Goal: Transaction & Acquisition: Obtain resource

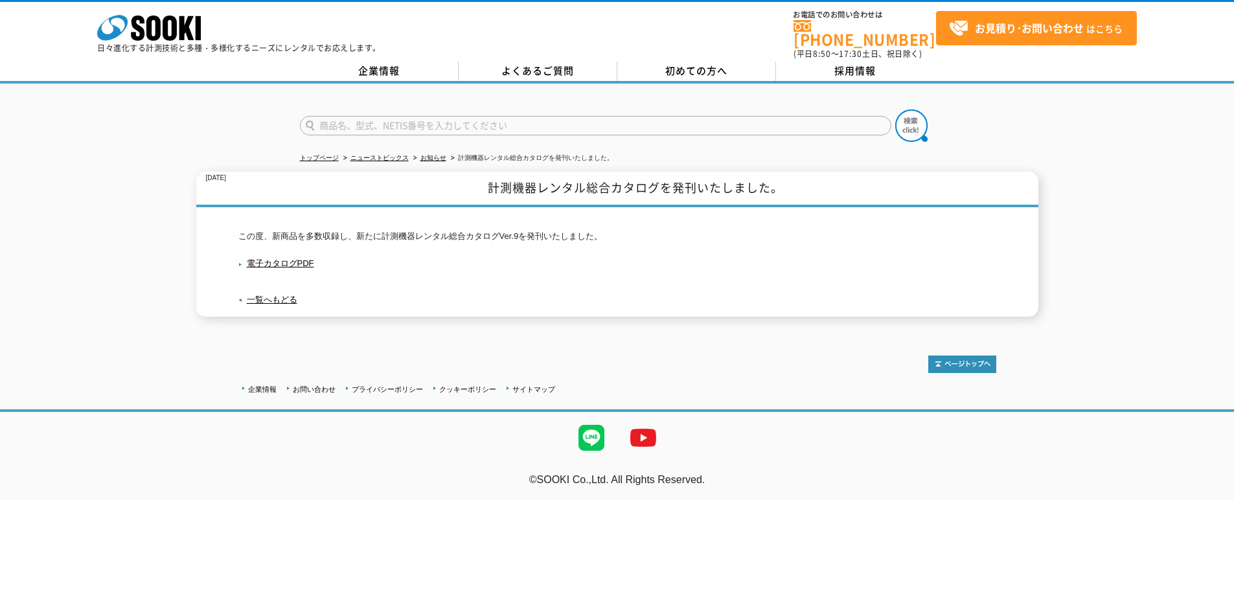
click at [479, 116] on input "text" at bounding box center [596, 125] width 592 height 19
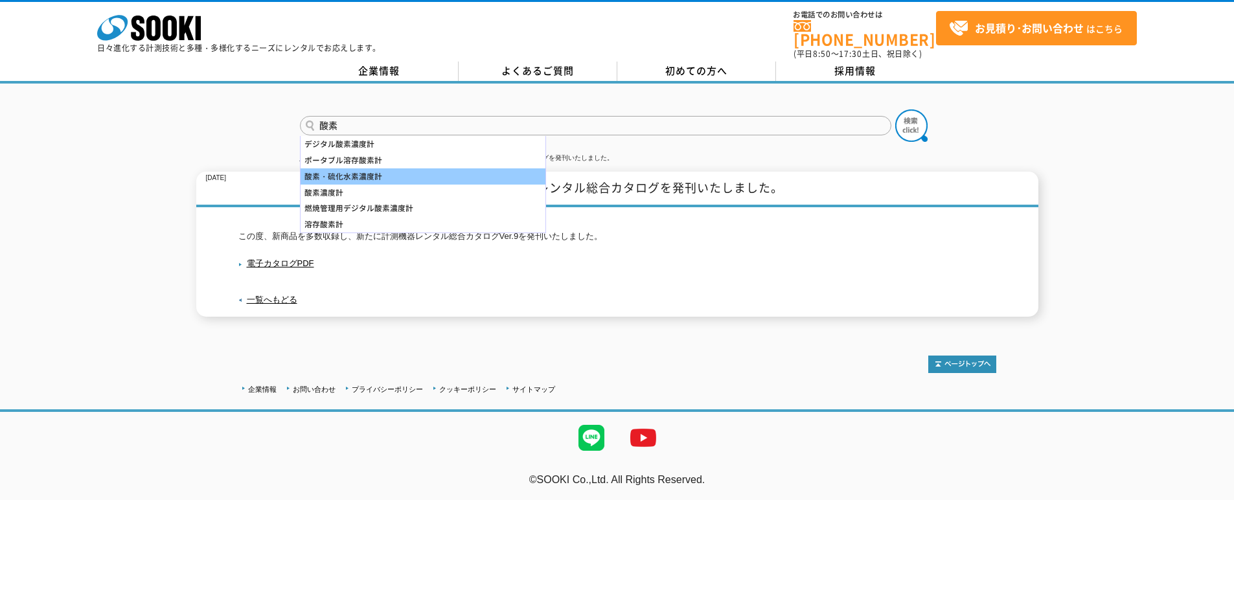
click at [395, 171] on div "酸素・硫化水素濃度計" at bounding box center [423, 176] width 245 height 16
type input "酸素・硫化水素濃度計"
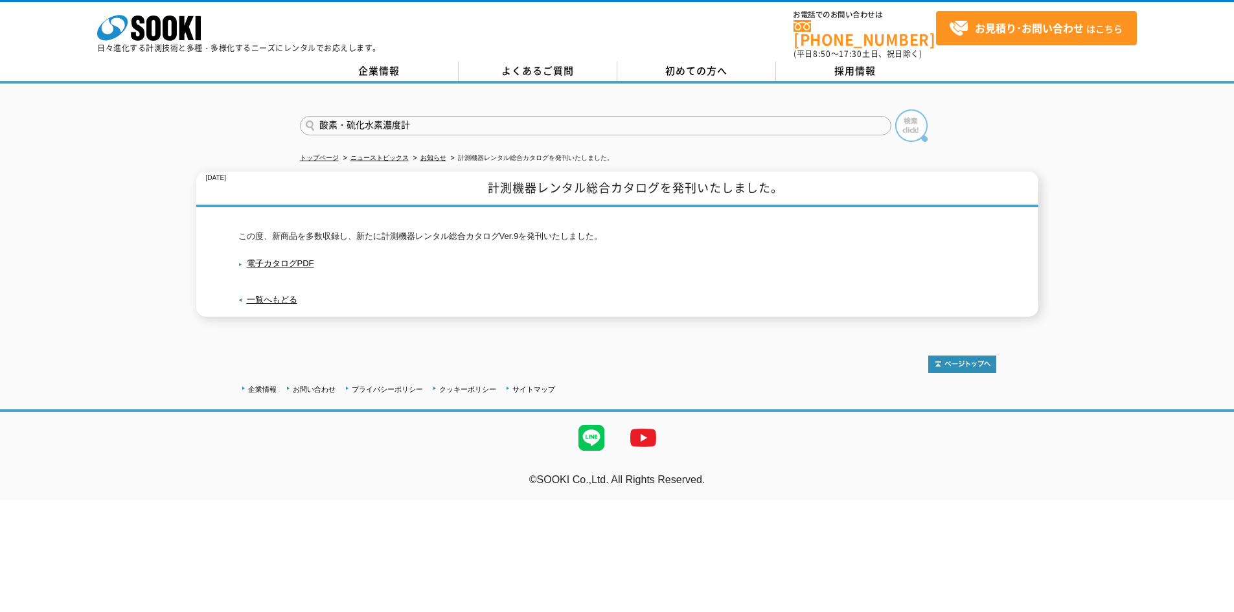
click at [913, 117] on img at bounding box center [911, 125] width 32 height 32
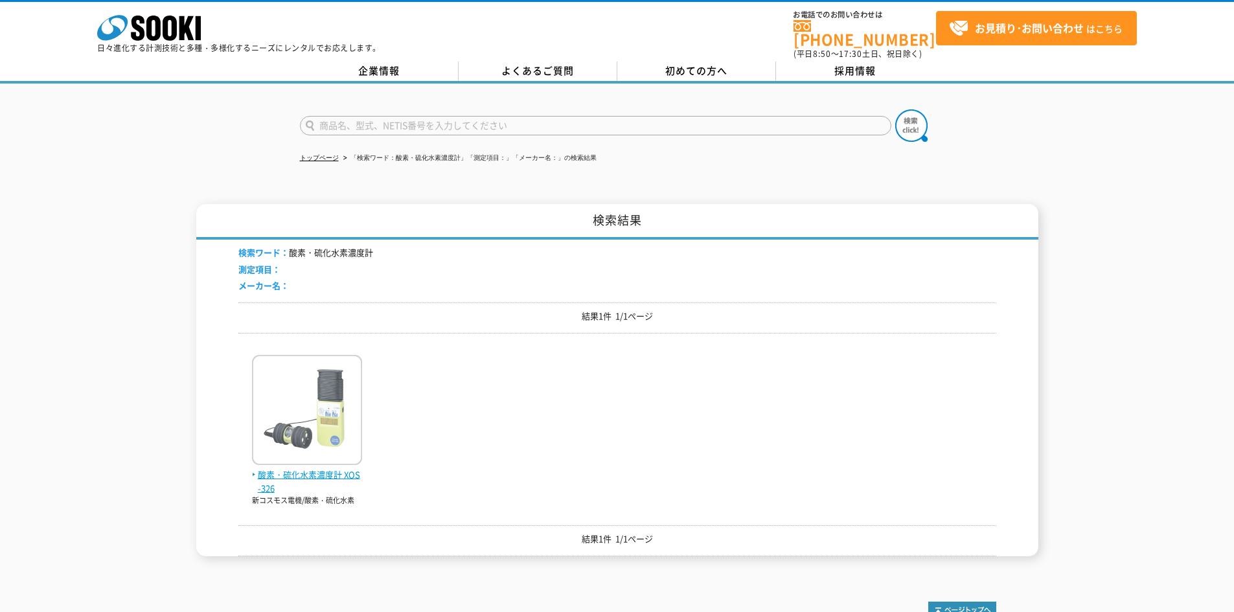
click at [325, 426] on img at bounding box center [307, 411] width 110 height 113
click at [296, 432] on img at bounding box center [307, 411] width 110 height 113
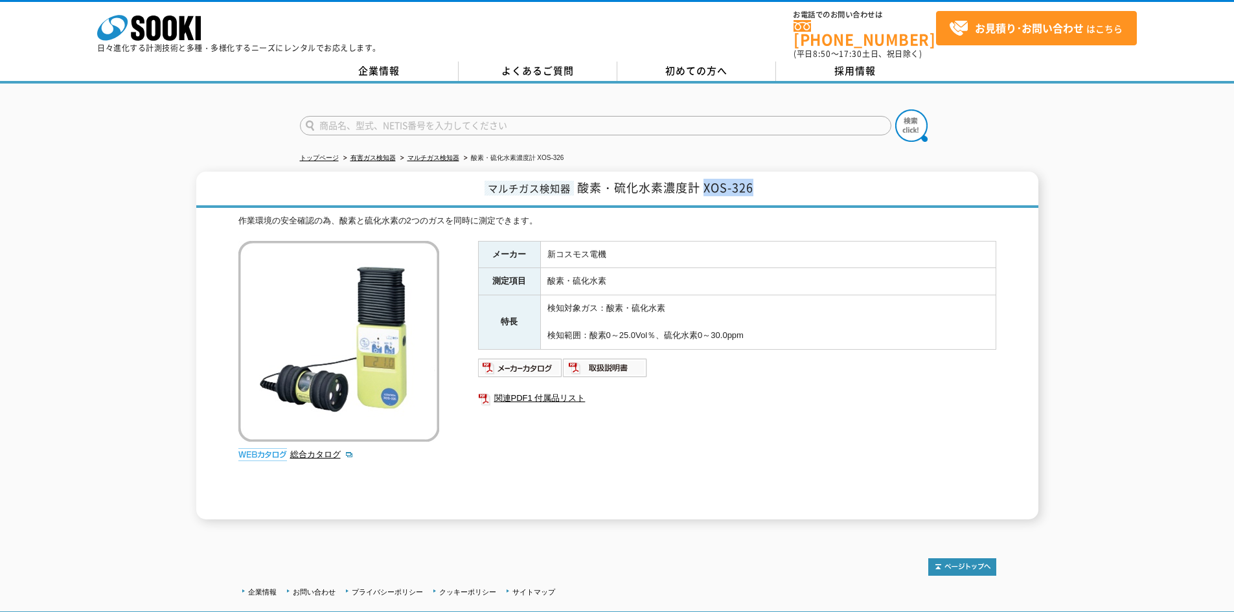
drag, startPoint x: 753, startPoint y: 183, endPoint x: 702, endPoint y: 182, distance: 50.6
click at [702, 182] on span "酸素・硫化水素濃度計 XOS-326" at bounding box center [665, 187] width 176 height 17
click at [810, 241] on td "新コスモス電機" at bounding box center [767, 254] width 455 height 27
